Goal: Use online tool/utility: Utilize a website feature to perform a specific function

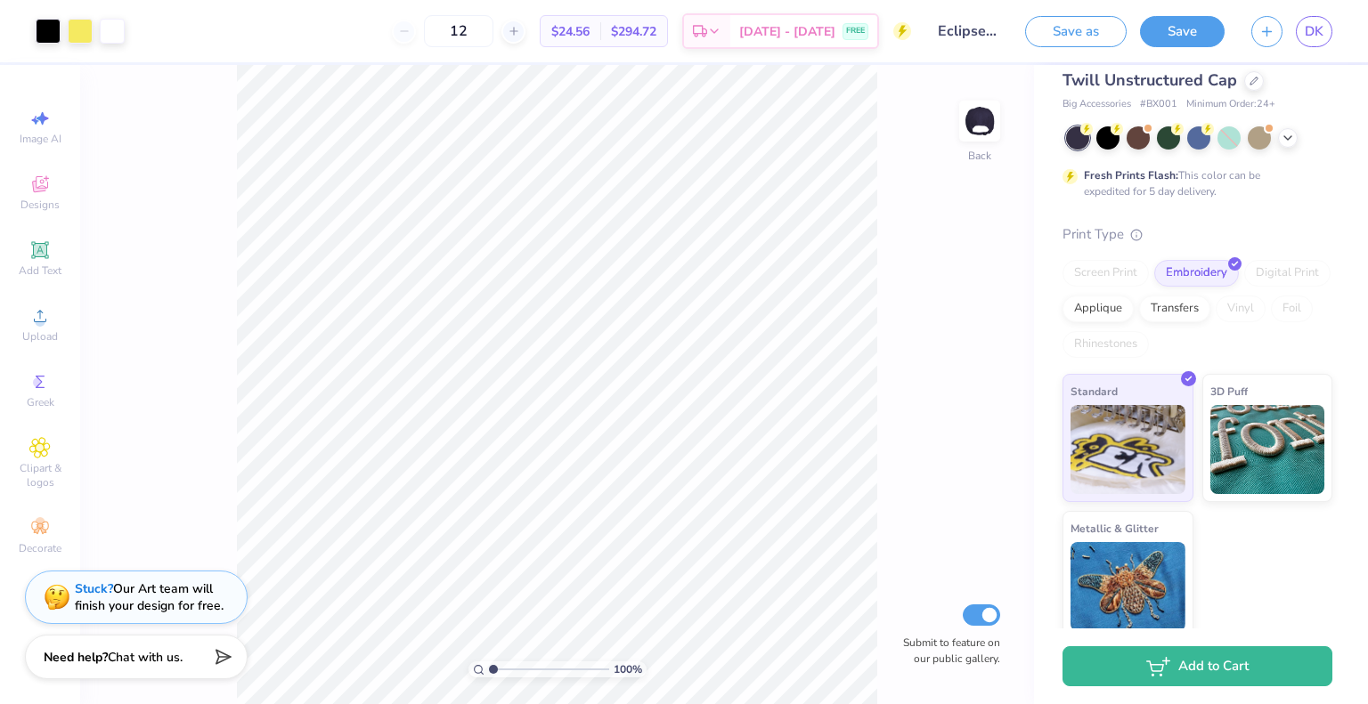
scroll to position [81, 0]
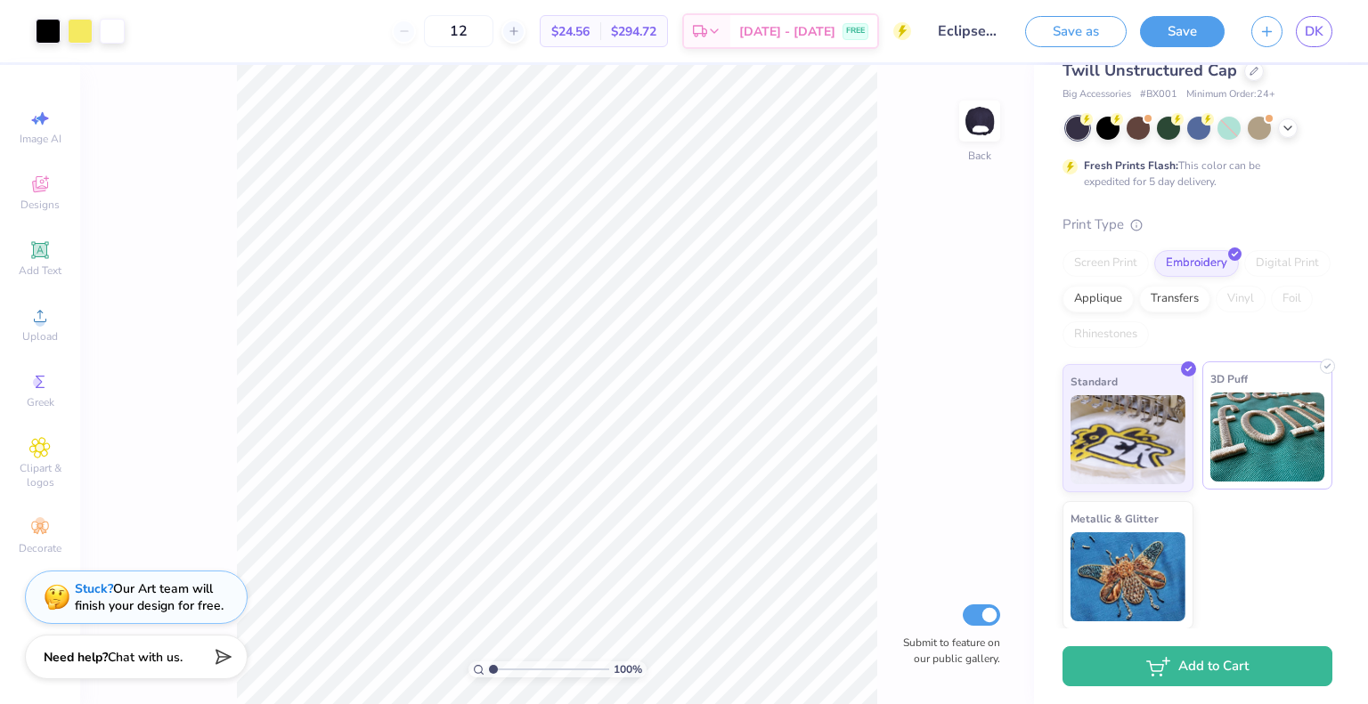
click at [1235, 435] on img at bounding box center [1267, 437] width 115 height 89
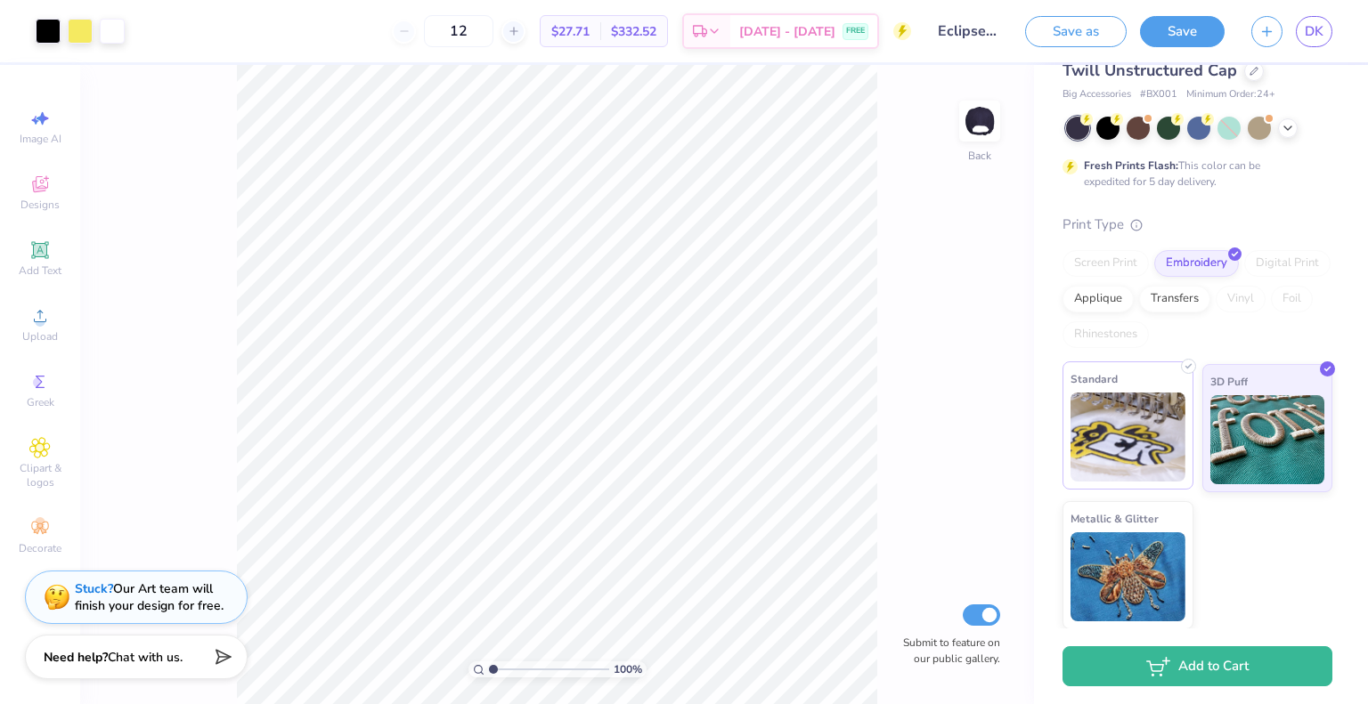
click at [1098, 419] on img at bounding box center [1127, 437] width 115 height 89
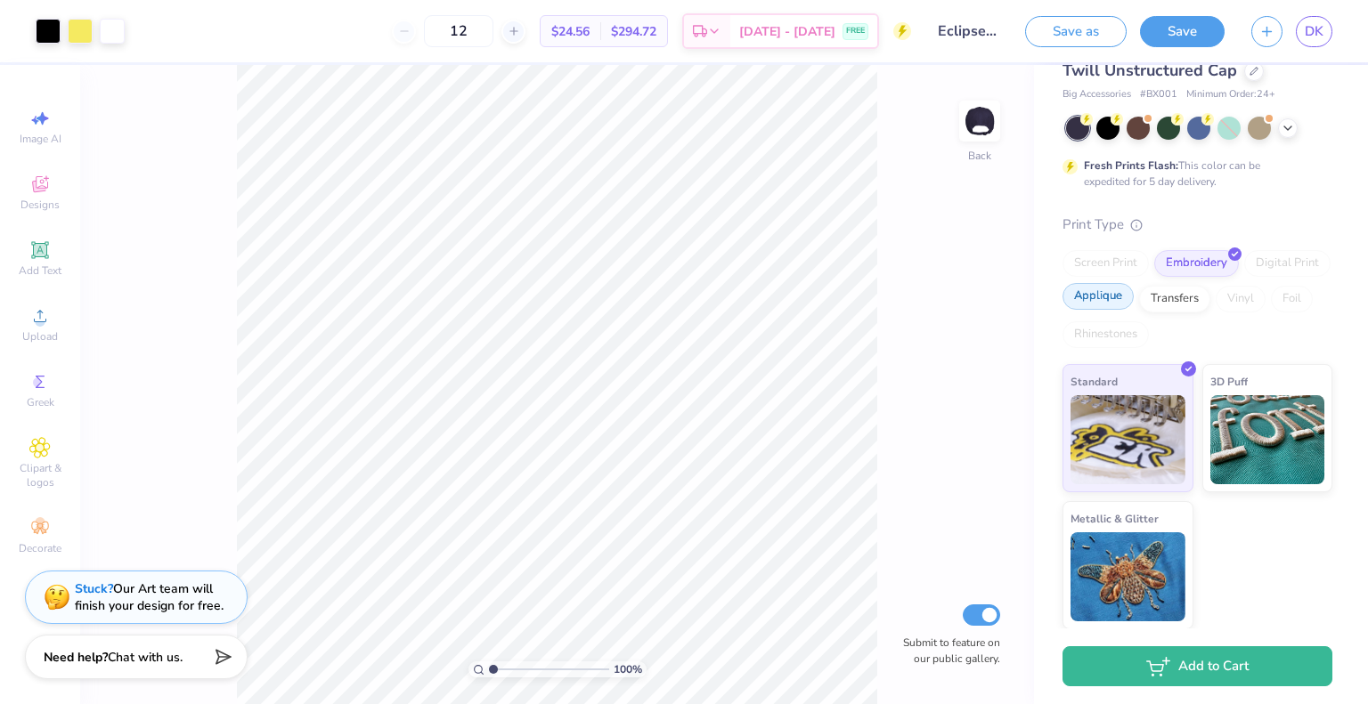
click at [1134, 295] on div "Applique" at bounding box center [1097, 296] width 71 height 27
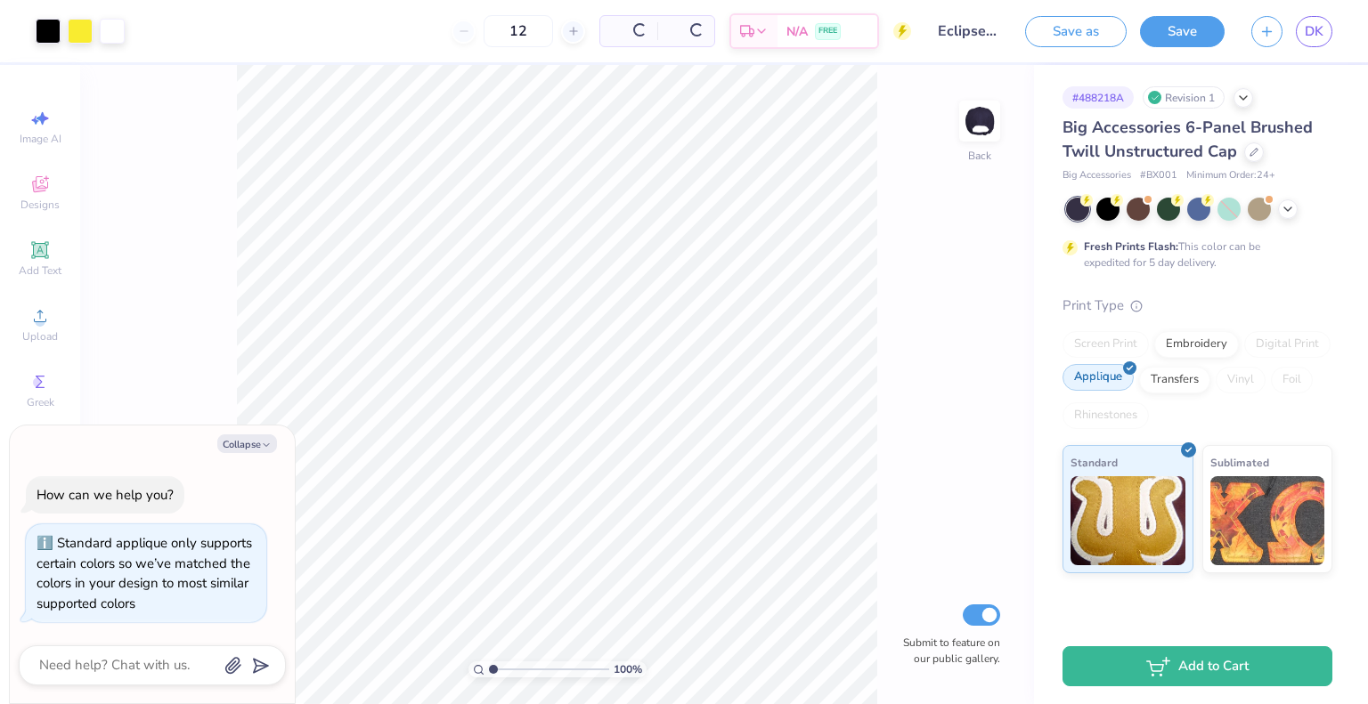
scroll to position [0, 0]
click at [1161, 378] on div "Transfers" at bounding box center [1174, 377] width 71 height 27
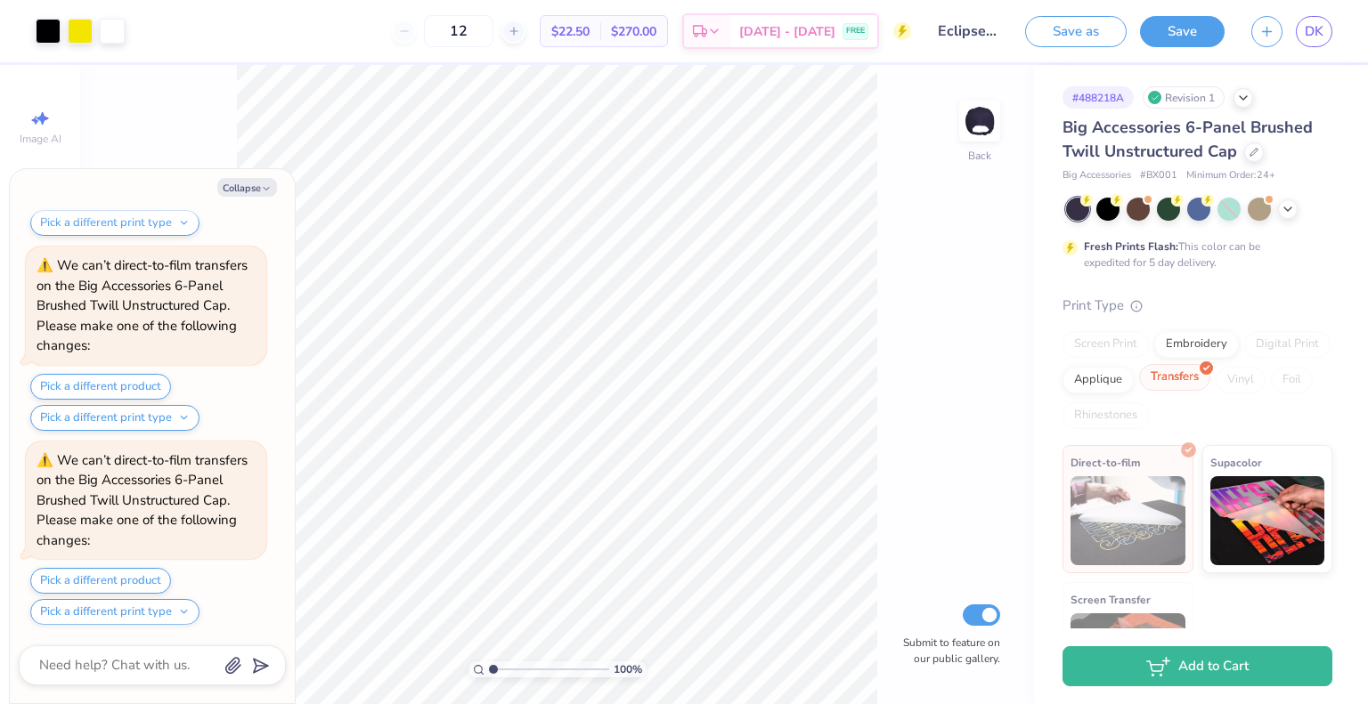
scroll to position [434, 0]
click at [1134, 380] on div "Applique" at bounding box center [1097, 377] width 71 height 27
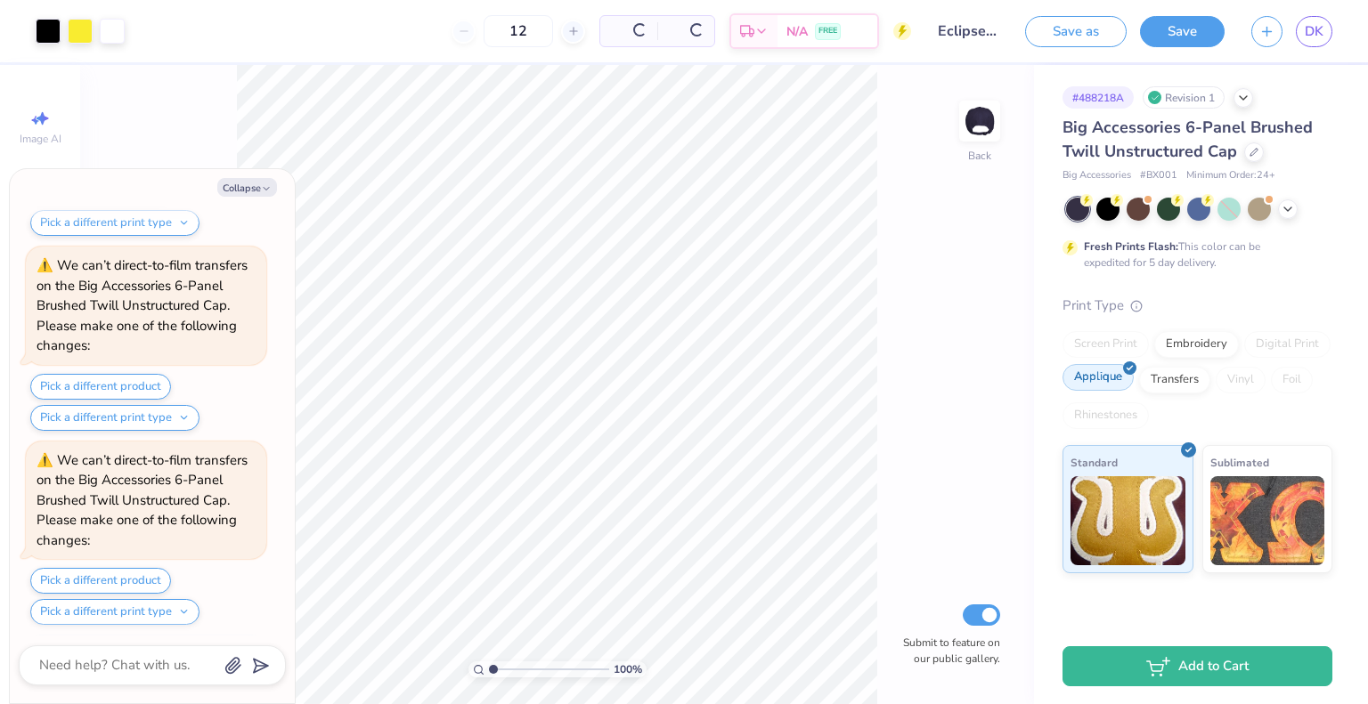
scroll to position [541, 0]
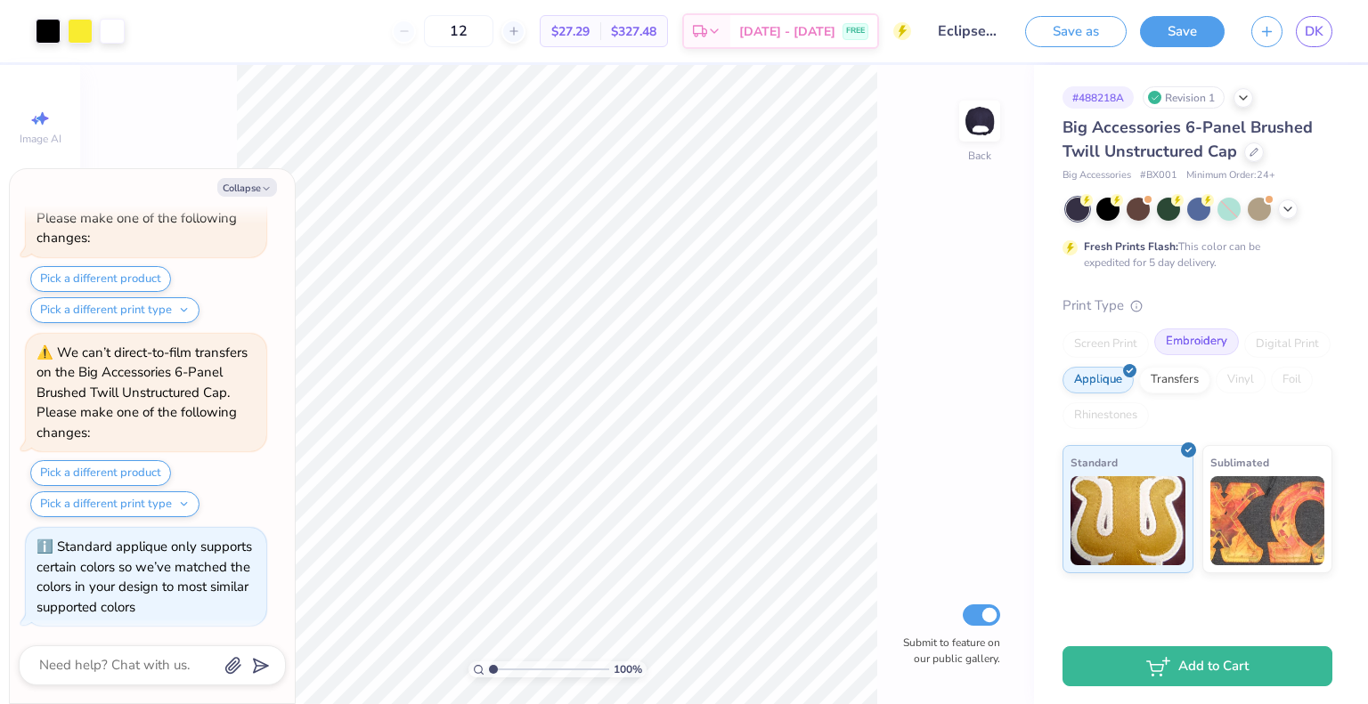
click at [1200, 351] on div "Embroidery" at bounding box center [1196, 342] width 85 height 27
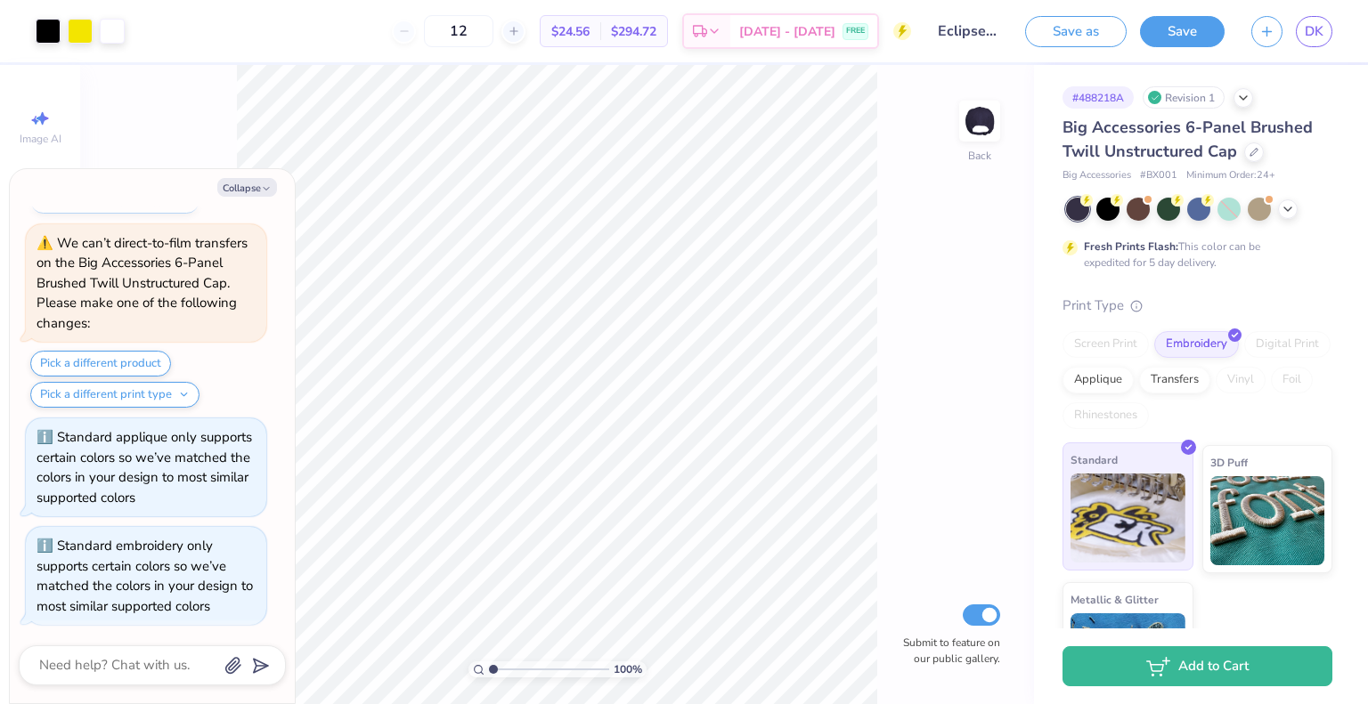
scroll to position [81, 0]
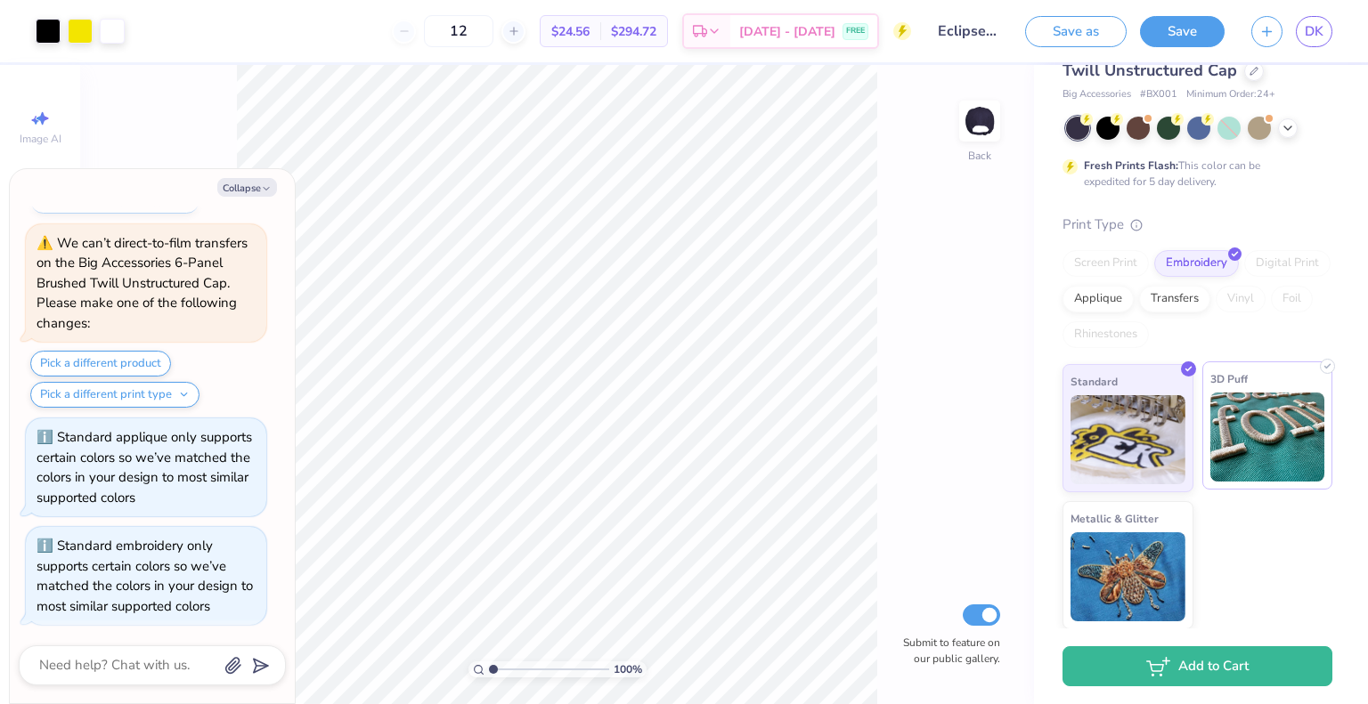
click at [1237, 473] on img at bounding box center [1267, 437] width 115 height 89
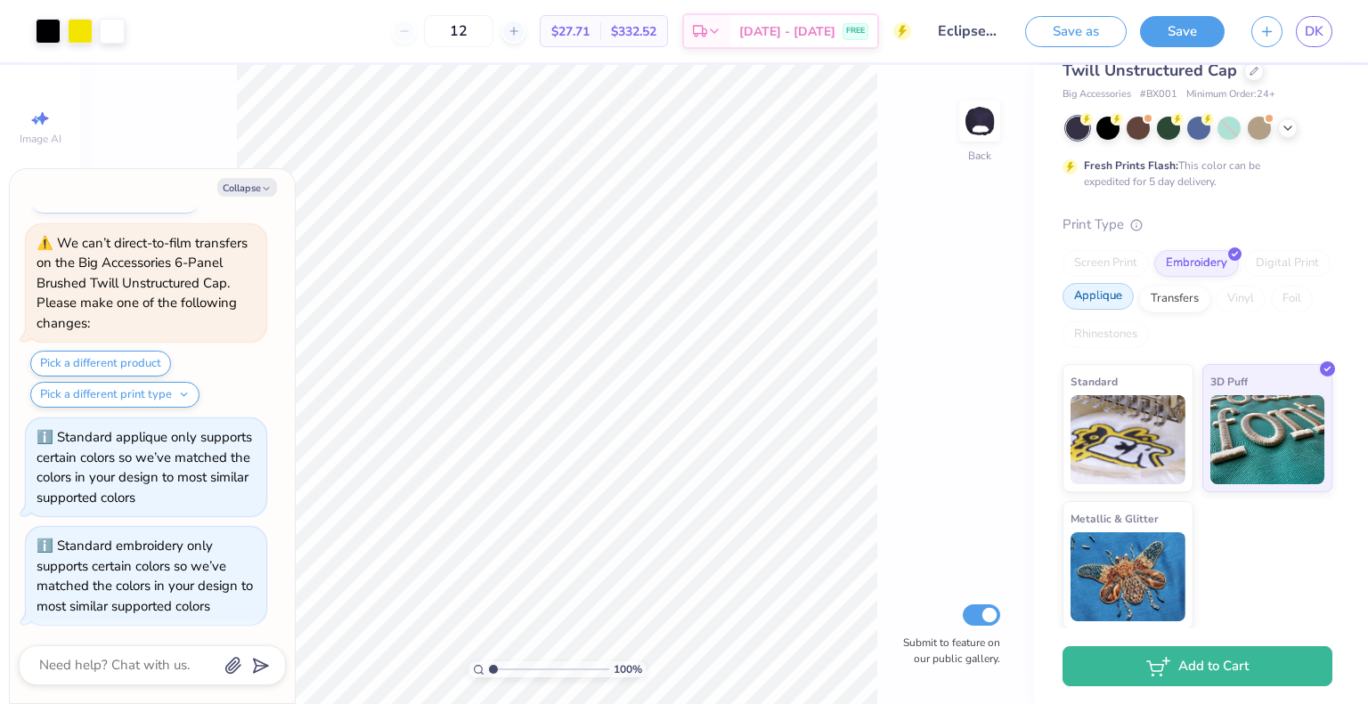
click at [1134, 296] on div "Applique" at bounding box center [1097, 296] width 71 height 27
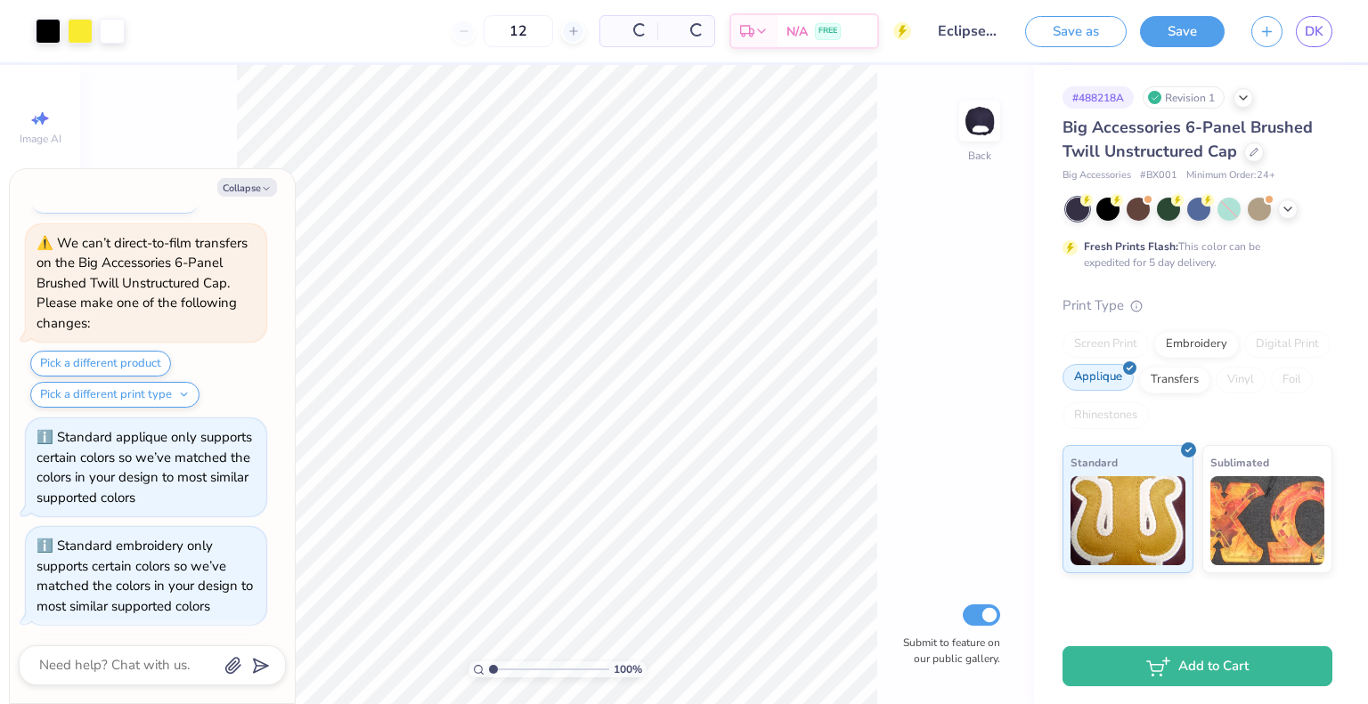
scroll to position [0, 0]
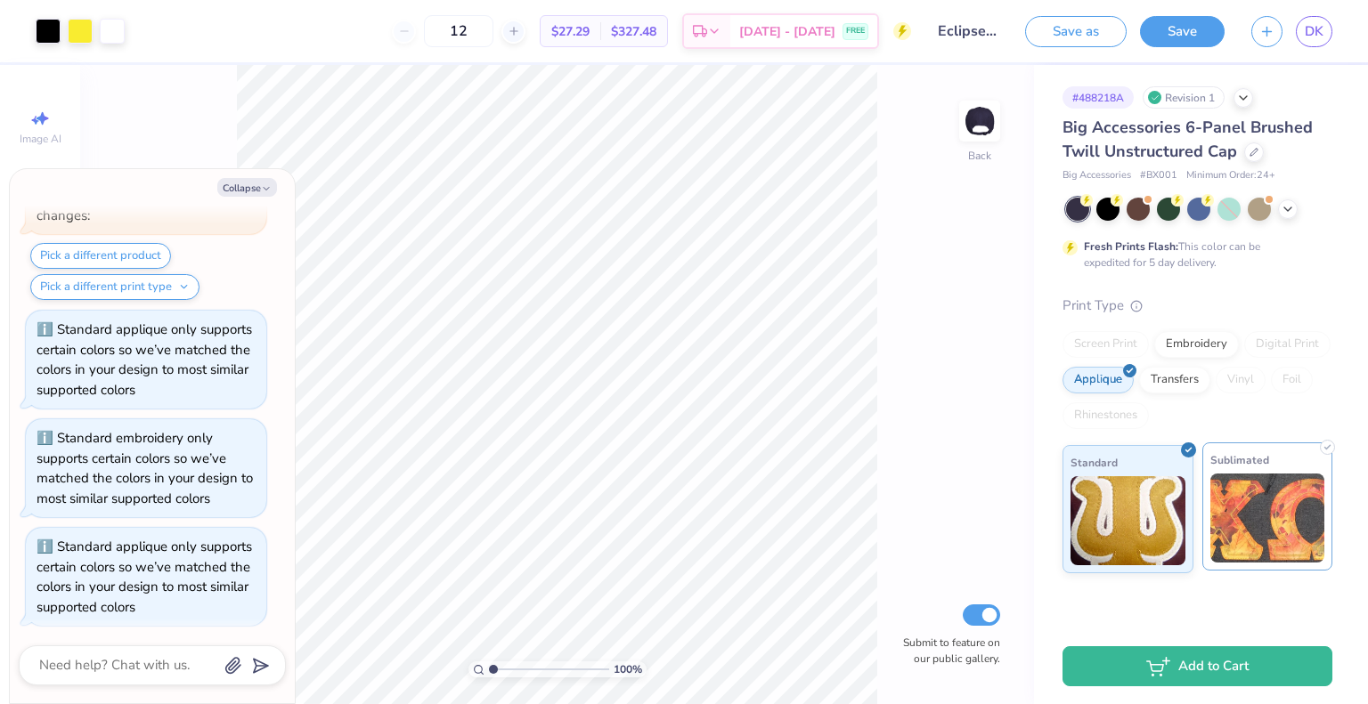
click at [1293, 469] on div "Sublimated" at bounding box center [1267, 507] width 131 height 128
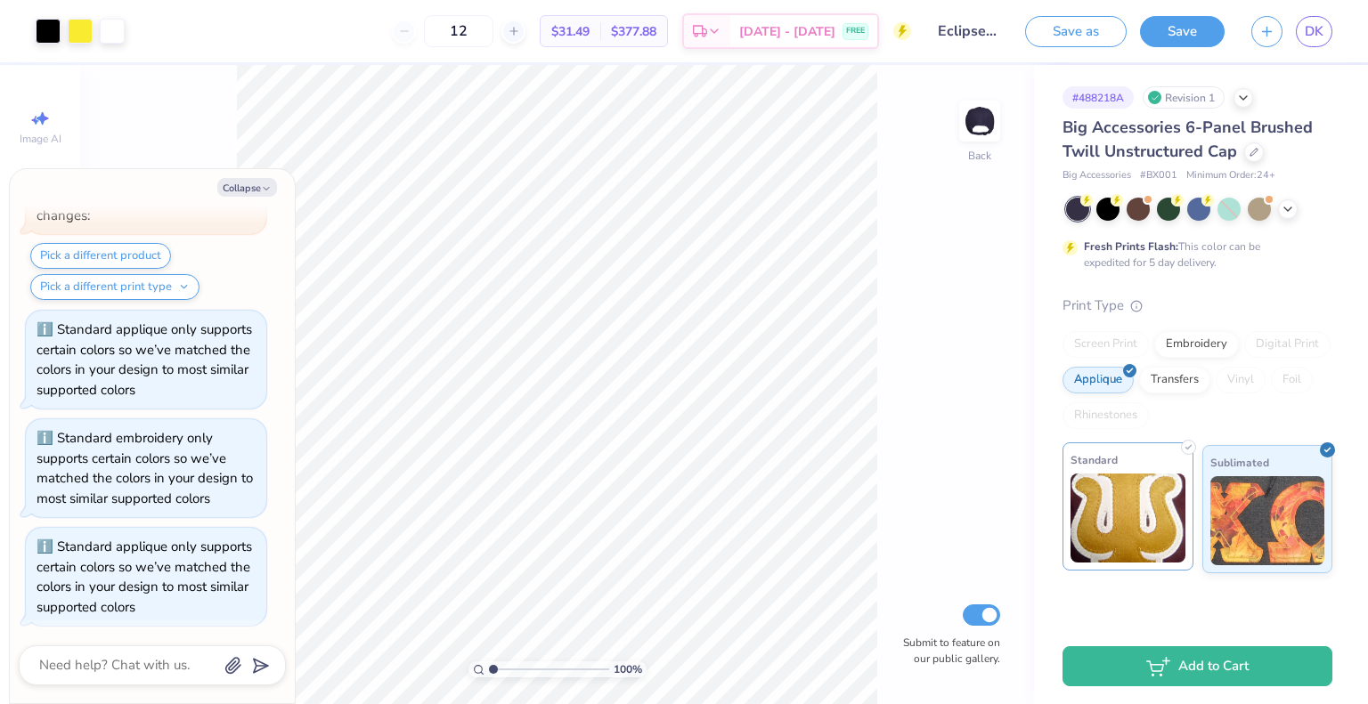
click at [1100, 508] on img at bounding box center [1127, 518] width 115 height 89
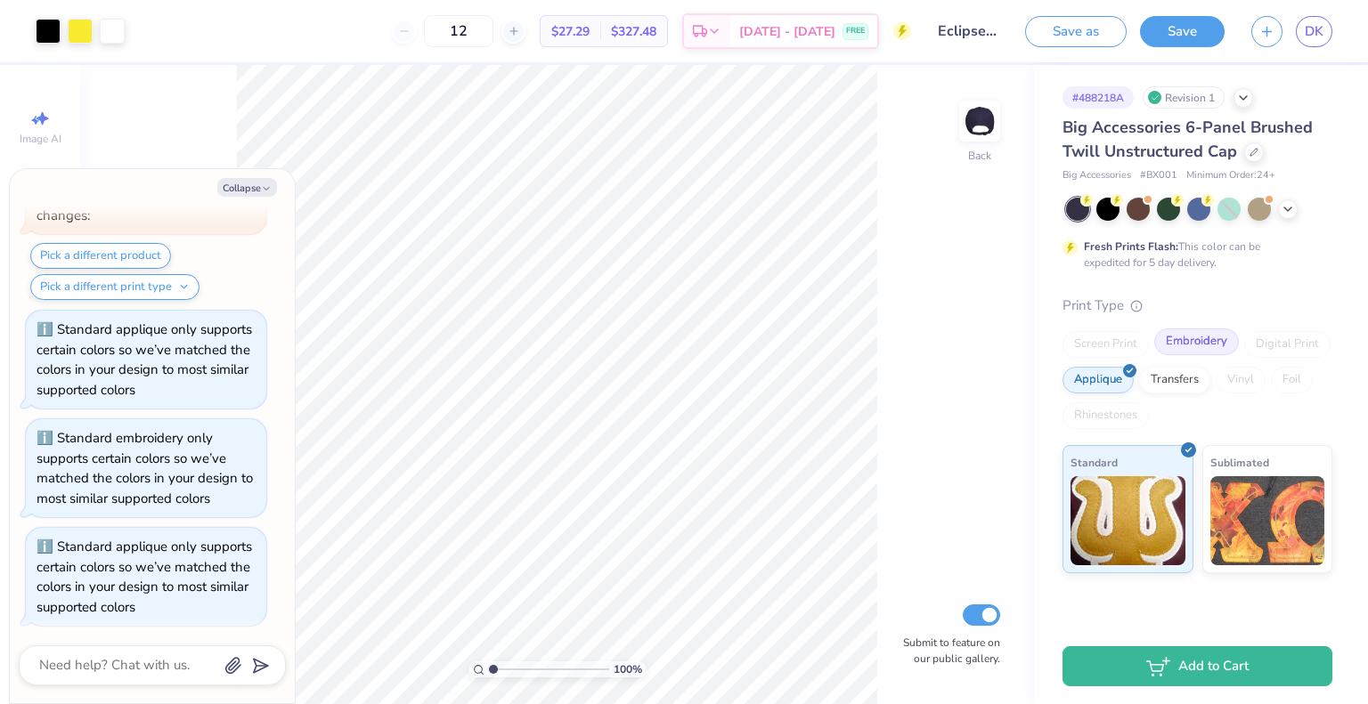
click at [1191, 346] on div "Embroidery" at bounding box center [1196, 342] width 85 height 27
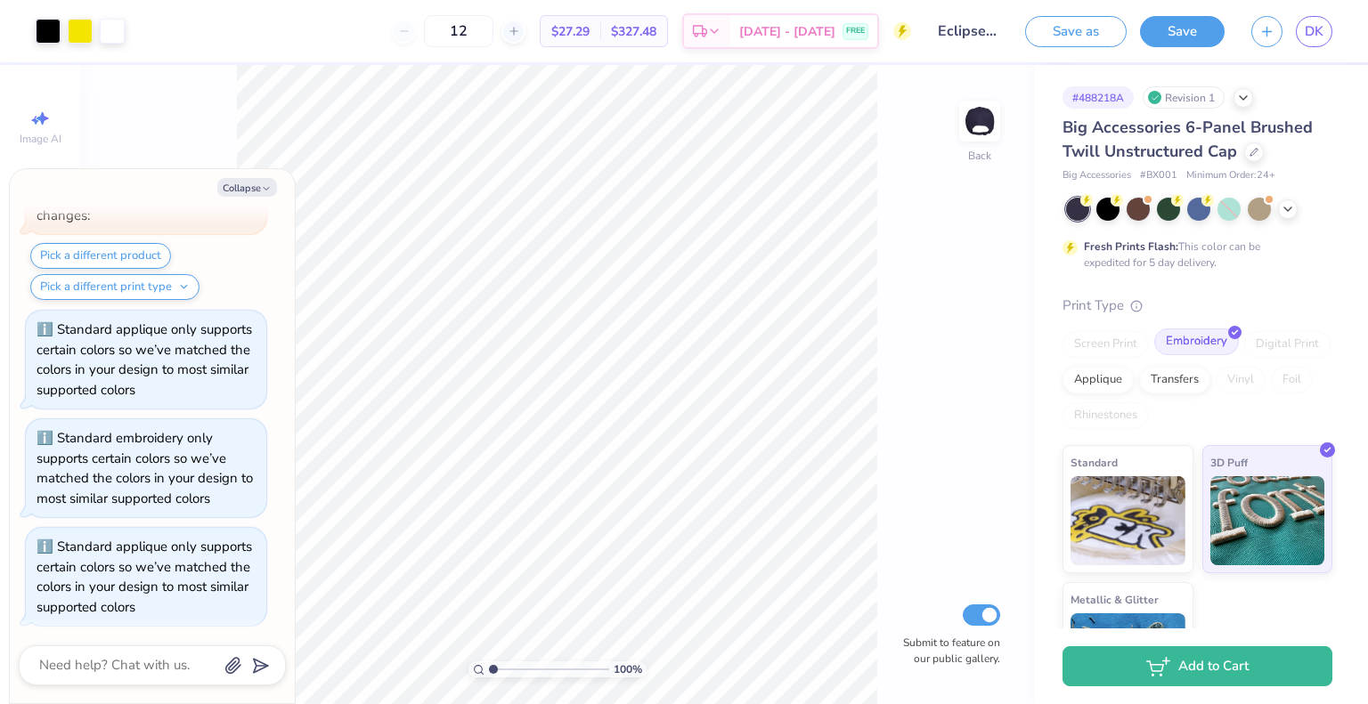
scroll to position [868, 0]
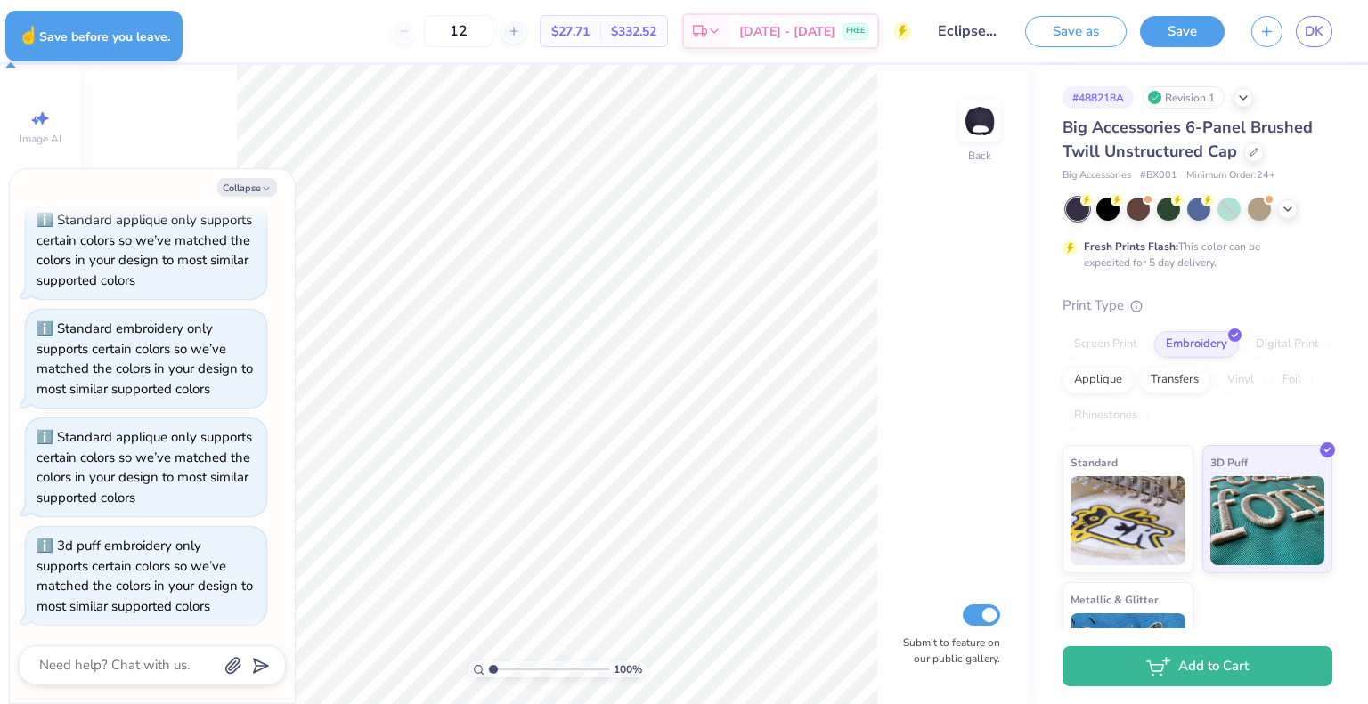
type textarea "x"
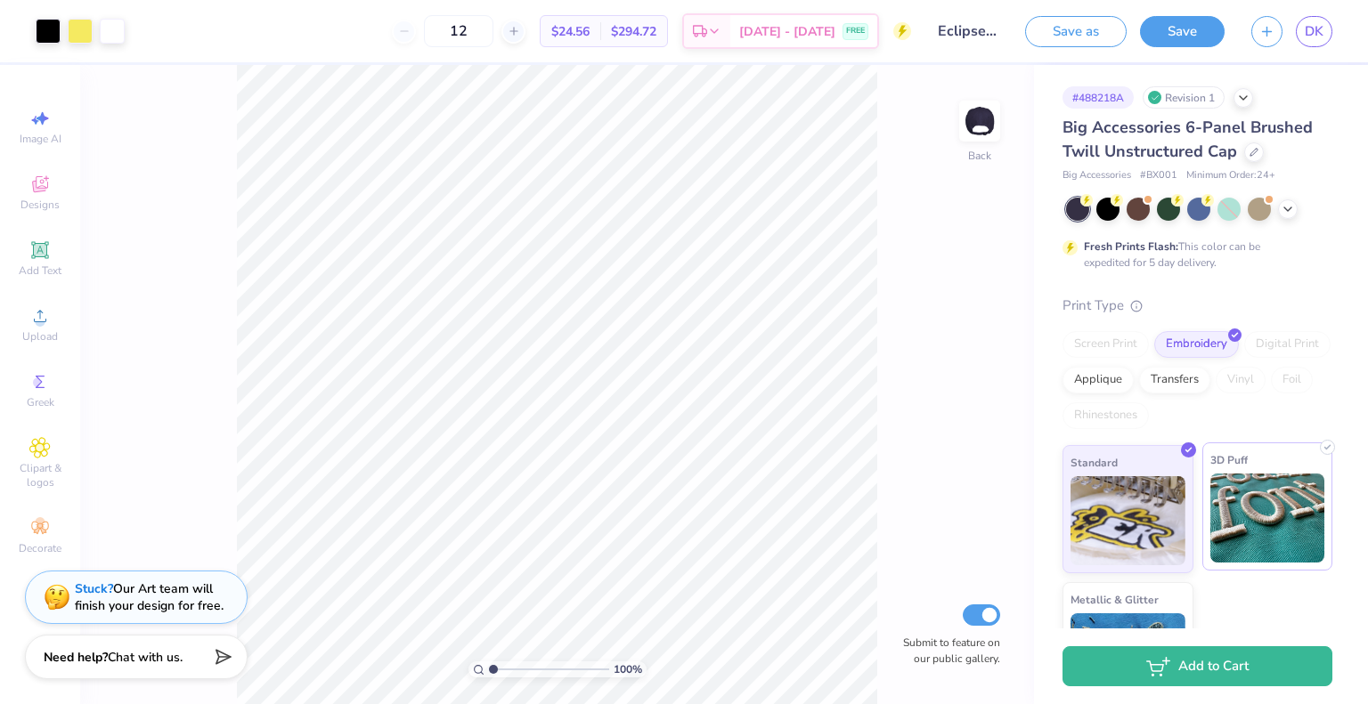
click at [1232, 474] on img at bounding box center [1267, 518] width 115 height 89
